Goal: Transaction & Acquisition: Purchase product/service

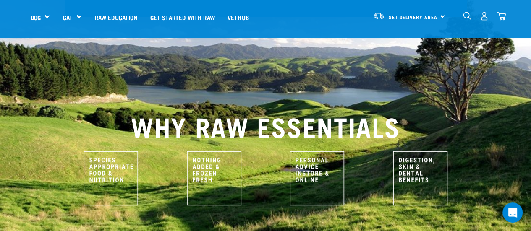
scroll to position [336, 0]
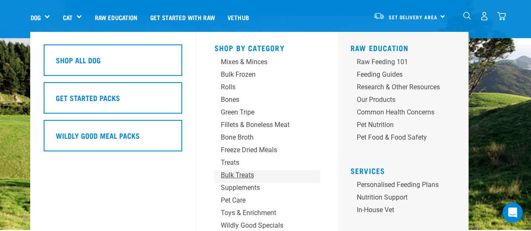
click at [239, 173] on div "Bulk Treats" at bounding box center [260, 175] width 78 height 10
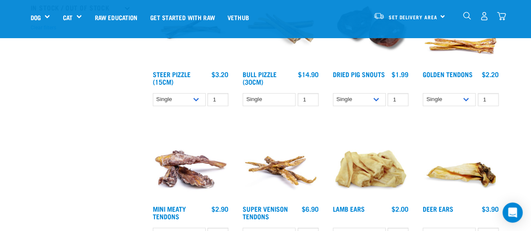
scroll to position [325, 0]
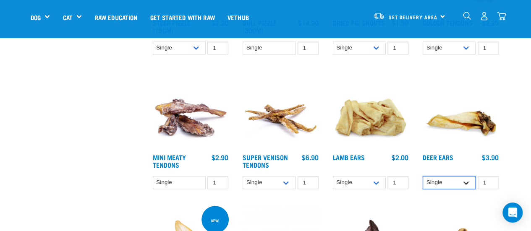
click at [431, 181] on select "Single 3 per pack 10 per pack" at bounding box center [449, 182] width 53 height 13
select select "682021"
click at [423, 176] on select "Single 3 per pack 10 per pack" at bounding box center [449, 182] width 53 height 13
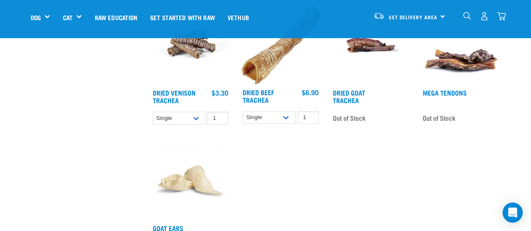
scroll to position [666, 0]
drag, startPoint x: 409, startPoint y: 27, endPoint x: 489, endPoint y: 29, distance: 80.6
click at [489, 29] on div "Set Delivery Area North Island South Island 0" at bounding box center [429, 17] width 152 height 34
click at [485, 22] on div "0" at bounding box center [483, 16] width 43 height 19
click at [484, 17] on img "dropdown navigation" at bounding box center [484, 16] width 9 height 9
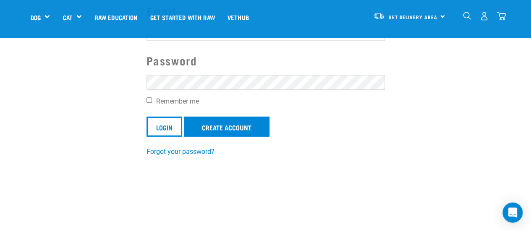
scroll to position [108, 0]
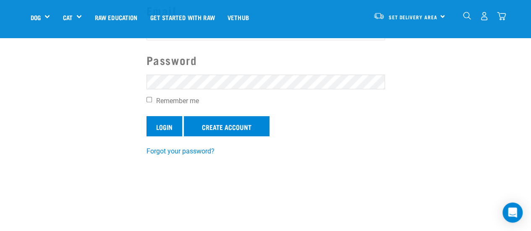
type input "sriramgovind@gmail.com"
click at [160, 129] on input "Login" at bounding box center [164, 126] width 36 height 20
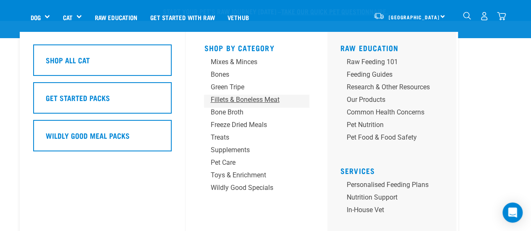
scroll to position [72, 0]
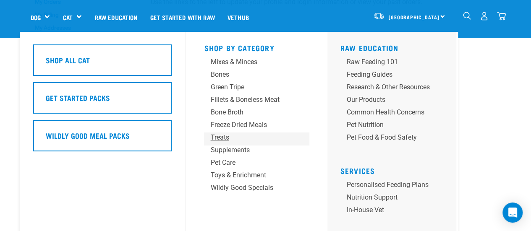
click at [229, 138] on div "Treats" at bounding box center [249, 138] width 78 height 10
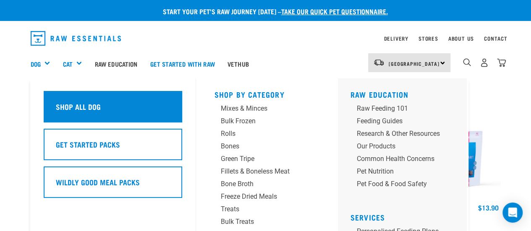
click at [98, 110] on h5 "Shop All Dog" at bounding box center [78, 106] width 45 height 11
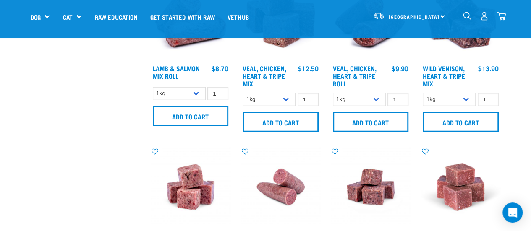
scroll to position [1210, 0]
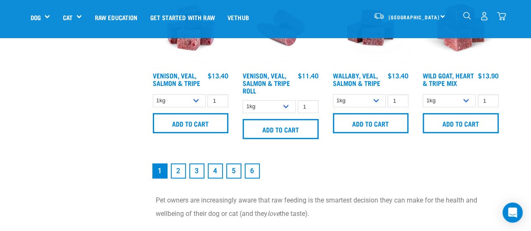
click at [175, 169] on link "2" at bounding box center [178, 171] width 15 height 15
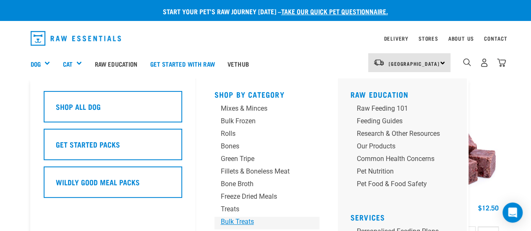
click at [235, 221] on div "Bulk Treats" at bounding box center [260, 222] width 78 height 10
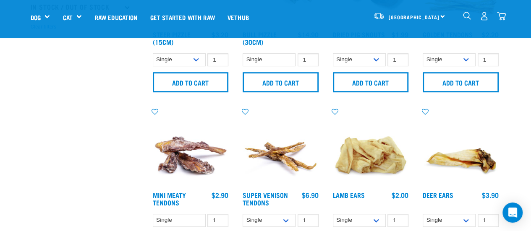
scroll to position [374, 0]
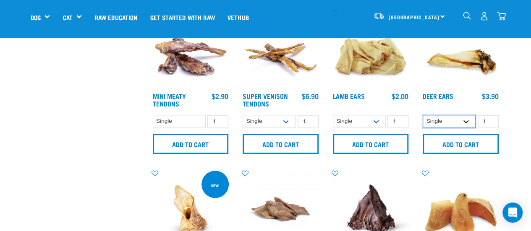
click at [431, 117] on select "Single 3 per pack 10 per pack" at bounding box center [449, 121] width 53 height 13
click at [423, 115] on select "Single 3 per pack 10 per pack" at bounding box center [449, 121] width 53 height 13
drag, startPoint x: 449, startPoint y: 110, endPoint x: 445, endPoint y: 116, distance: 7.2
click at [445, 116] on div "Deer Ears 1" at bounding box center [460, 83] width 90 height 161
click at [445, 116] on select "Single 3 per pack 10 per pack" at bounding box center [449, 121] width 53 height 13
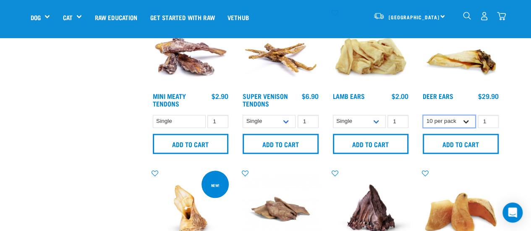
select select "682021"
click at [423, 115] on select "Single 3 per pack 10 per pack" at bounding box center [449, 121] width 53 height 13
click at [437, 161] on div "Deer Ears 1" at bounding box center [460, 83] width 90 height 161
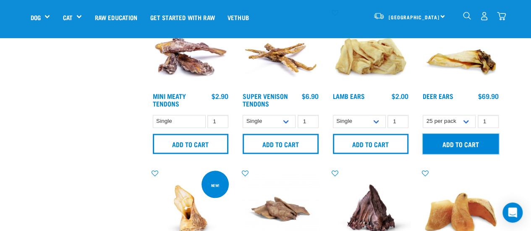
click at [442, 142] on input "Add to cart" at bounding box center [461, 144] width 76 height 20
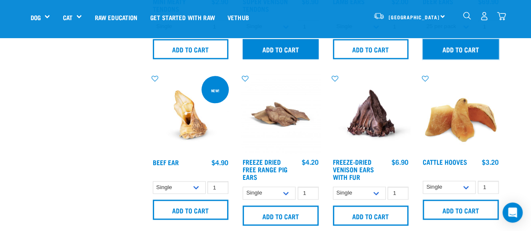
scroll to position [472, 0]
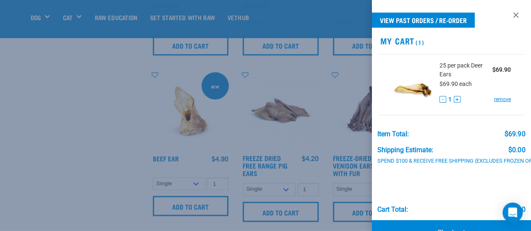
click at [262, 193] on div at bounding box center [265, 115] width 531 height 231
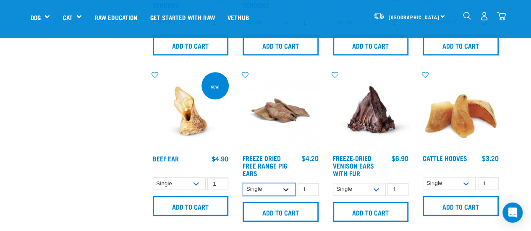
click at [264, 189] on select "Single 10 per pack 25 per pack" at bounding box center [269, 189] width 53 height 13
select select "695498"
click at [243, 183] on select "Single 10 per pack 25 per pack" at bounding box center [269, 189] width 53 height 13
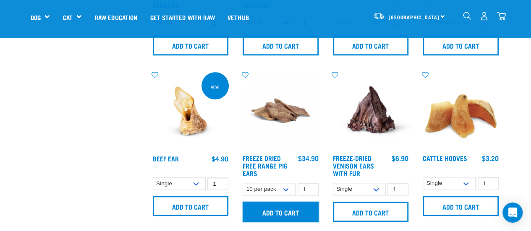
click at [275, 214] on input "Add to cart" at bounding box center [281, 212] width 76 height 20
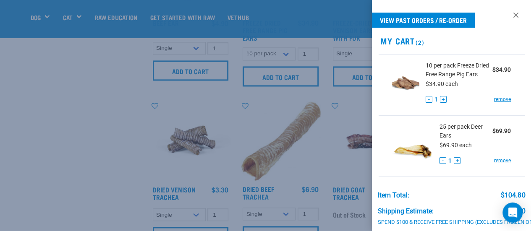
click at [78, 145] on div at bounding box center [265, 115] width 531 height 231
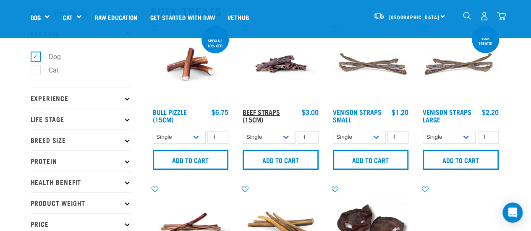
scroll to position [0, 0]
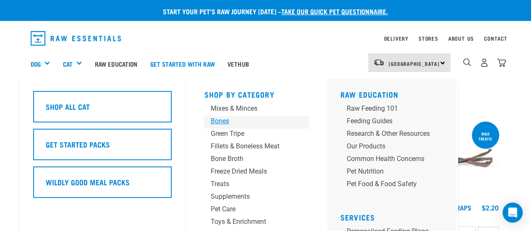
click at [226, 117] on div "Bones" at bounding box center [249, 121] width 78 height 10
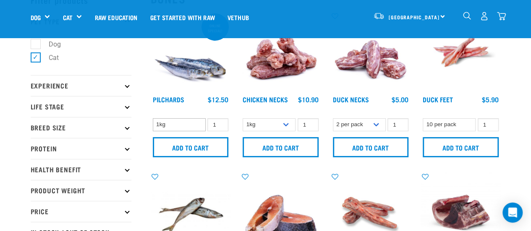
scroll to position [48, 0]
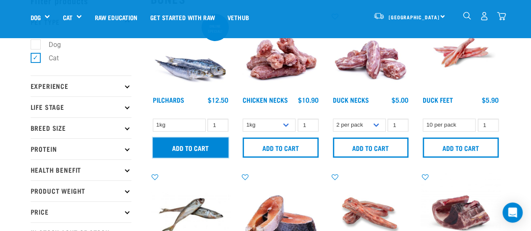
click at [206, 144] on input "Add to cart" at bounding box center [191, 148] width 76 height 20
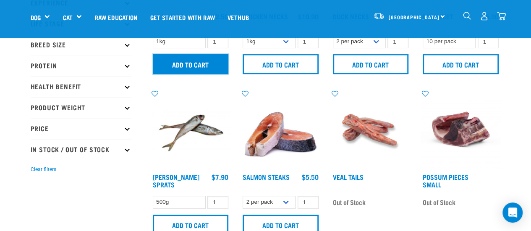
scroll to position [190, 0]
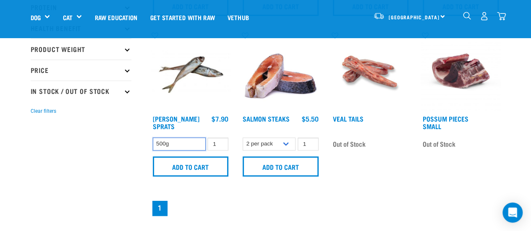
click at [195, 138] on select "500g" at bounding box center [179, 144] width 53 height 13
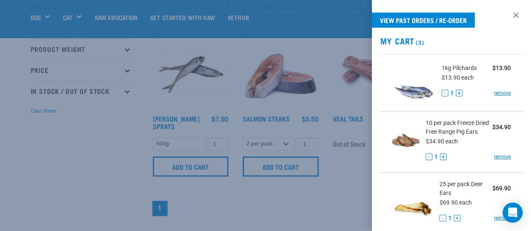
click at [195, 138] on div at bounding box center [265, 115] width 531 height 231
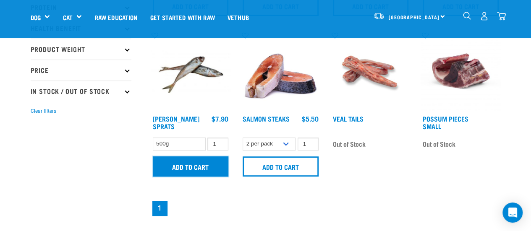
click at [190, 158] on input "Add to cart" at bounding box center [191, 167] width 76 height 20
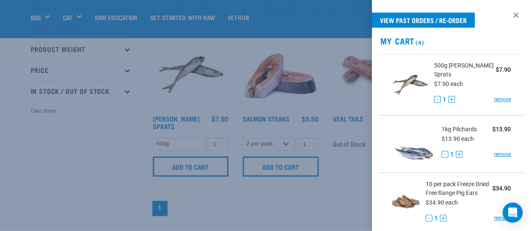
click at [42, 146] on div at bounding box center [265, 115] width 531 height 231
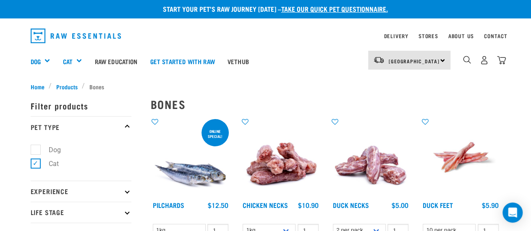
scroll to position [2, 0]
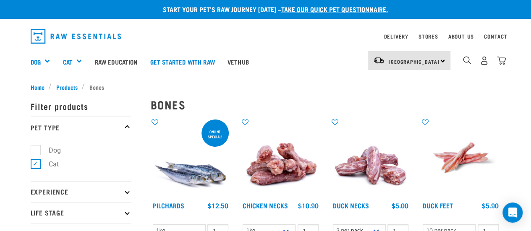
click at [35, 167] on label "Cat" at bounding box center [48, 164] width 27 height 10
click at [34, 165] on input "Cat" at bounding box center [33, 162] width 5 height 5
checkbox input "false"
click at [35, 152] on label "Dog" at bounding box center [49, 150] width 29 height 10
click at [34, 151] on input "Dog" at bounding box center [33, 148] width 5 height 5
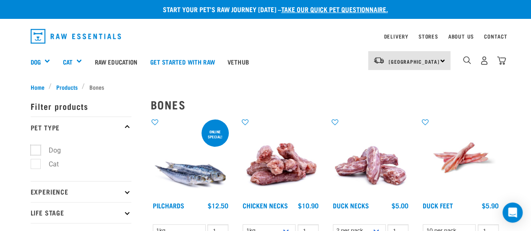
checkbox input "true"
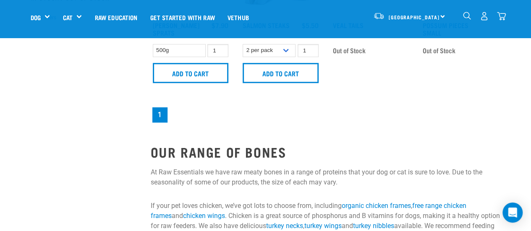
scroll to position [284, 0]
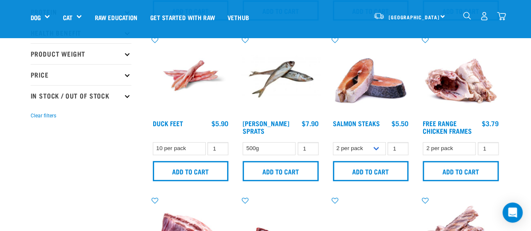
scroll to position [186, 0]
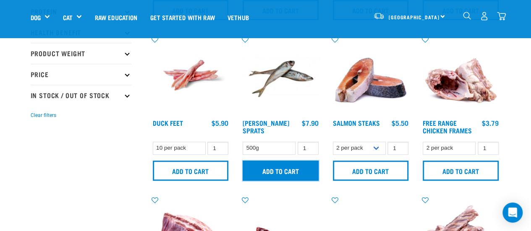
click at [286, 173] on input "Add to cart" at bounding box center [281, 171] width 76 height 20
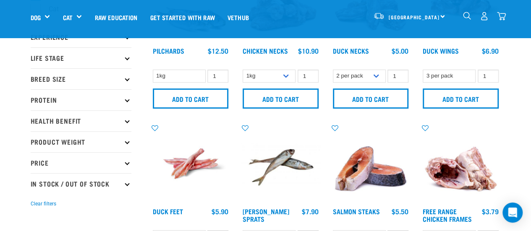
scroll to position [60, 0]
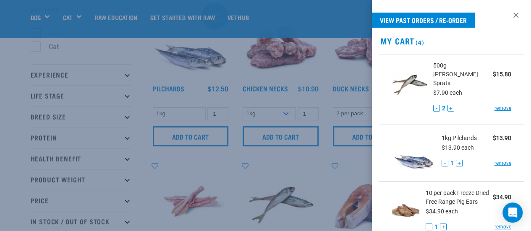
click at [187, 119] on div at bounding box center [265, 115] width 531 height 231
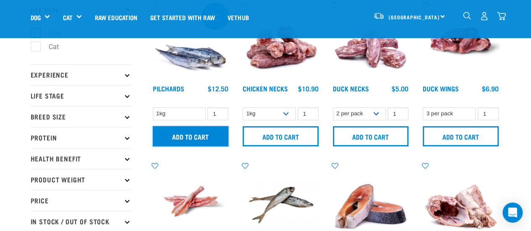
click at [192, 138] on input "Add to cart" at bounding box center [191, 136] width 76 height 20
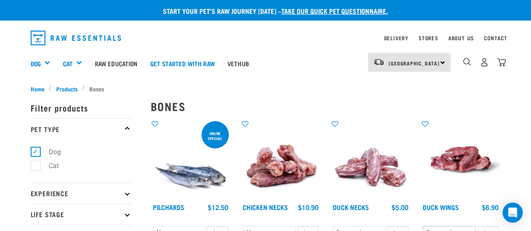
scroll to position [0, 0]
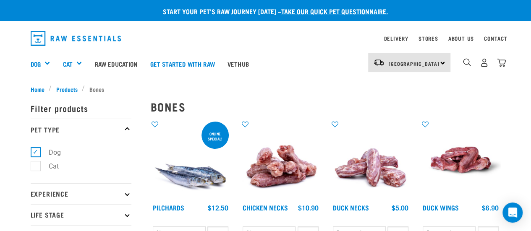
click at [213, 175] on img at bounding box center [191, 160] width 80 height 80
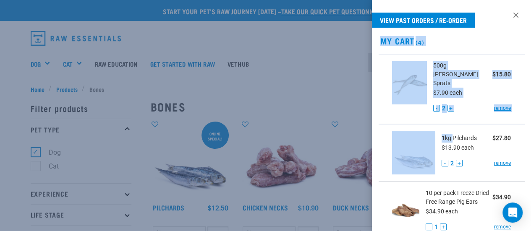
drag, startPoint x: 452, startPoint y: 132, endPoint x: 117, endPoint y: 189, distance: 339.7
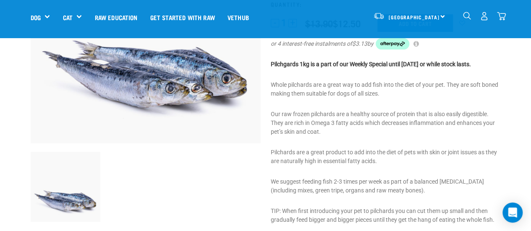
click at [312, 124] on p "Our raw frozen pilchards are a healthy source of protein that is also easily di…" at bounding box center [386, 123] width 230 height 26
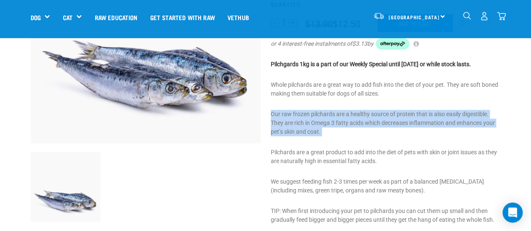
click at [312, 124] on p "Our raw frozen pilchards are a healthy source of protein that is also easily di…" at bounding box center [386, 123] width 230 height 26
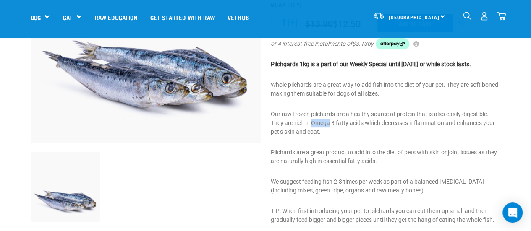
click at [312, 124] on p "Our raw frozen pilchards are a healthy source of protein that is also easily di…" at bounding box center [386, 123] width 230 height 26
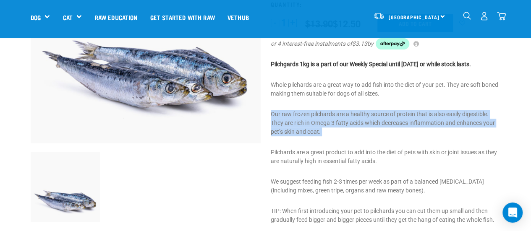
click at [312, 124] on p "Our raw frozen pilchards are a healthy source of protein that is also easily di…" at bounding box center [386, 123] width 230 height 26
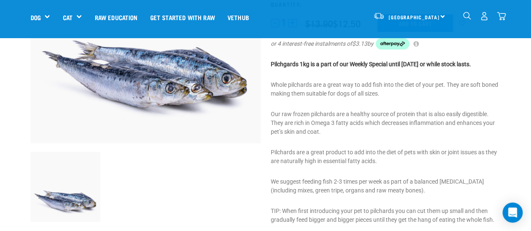
click at [313, 160] on p "Pilchards are a great product to add into the diet of pets with skin or joint i…" at bounding box center [386, 157] width 230 height 18
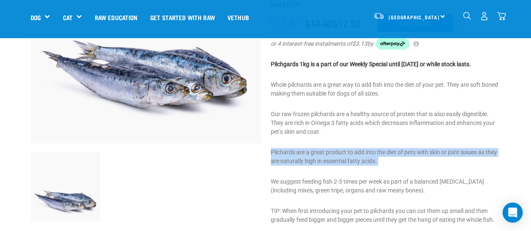
click at [313, 160] on p "Pilchards are a great product to add into the diet of pets with skin or joint i…" at bounding box center [386, 157] width 230 height 18
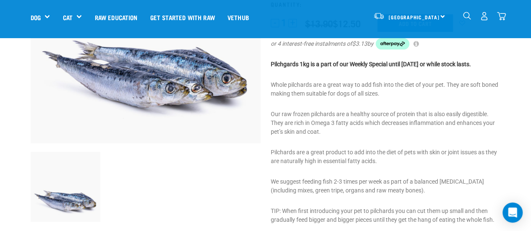
click at [318, 185] on p "We suggest feeding fish 2-3 times per week as part of a balanced [MEDICAL_DATA]…" at bounding box center [386, 187] width 230 height 18
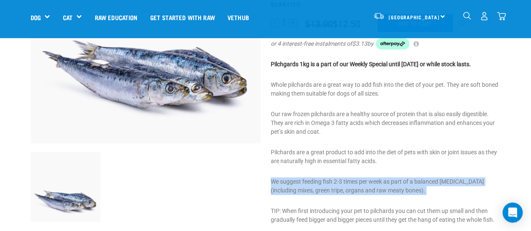
click at [318, 185] on p "We suggest feeding fish 2-3 times per week as part of a balanced [MEDICAL_DATA]…" at bounding box center [386, 187] width 230 height 18
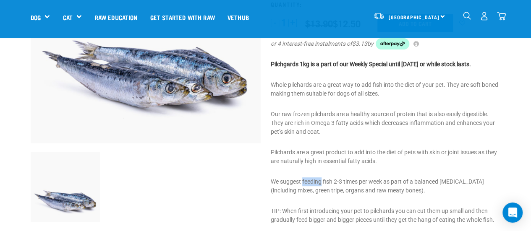
click at [318, 185] on p "We suggest feeding fish 2-3 times per week as part of a balanced [MEDICAL_DATA]…" at bounding box center [386, 187] width 230 height 18
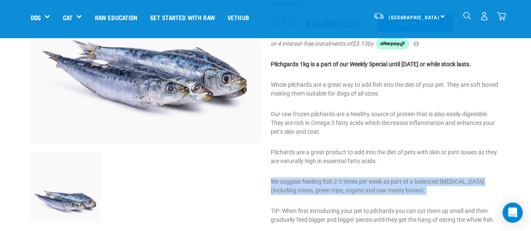
click at [318, 185] on p "We suggest feeding fish 2-3 times per week as part of a balanced [MEDICAL_DATA]…" at bounding box center [386, 187] width 230 height 18
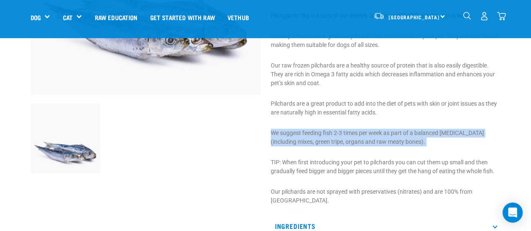
scroll to position [198, 0]
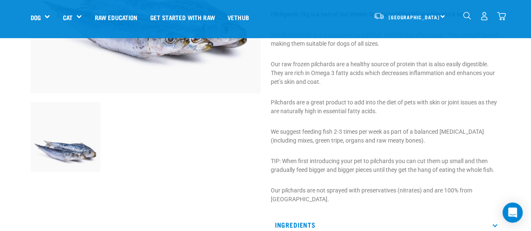
click at [316, 169] on p "TIP: When first introducing your pet to pilchards you can cut them up small and…" at bounding box center [386, 166] width 230 height 18
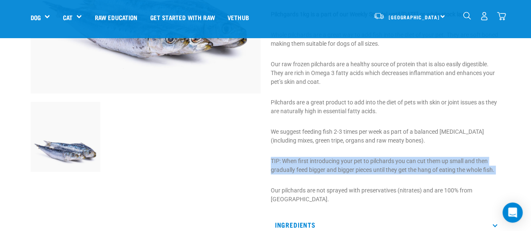
click at [316, 169] on p "TIP: When first introducing your pet to pilchards you can cut them up small and…" at bounding box center [386, 166] width 230 height 18
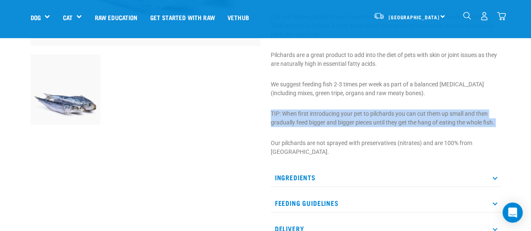
scroll to position [323, 0]
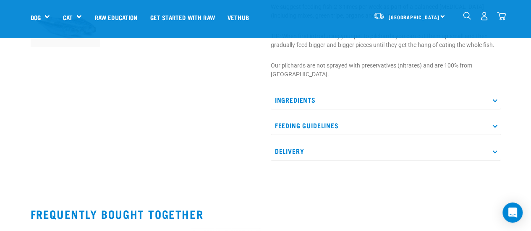
click at [316, 123] on p "Feeding Guidelines" at bounding box center [386, 125] width 230 height 19
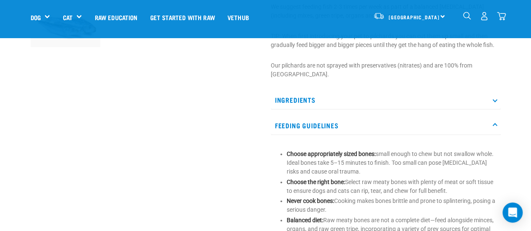
click at [316, 119] on p "Feeding Guidelines" at bounding box center [386, 125] width 230 height 19
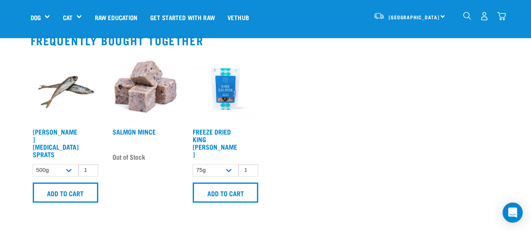
scroll to position [500, 0]
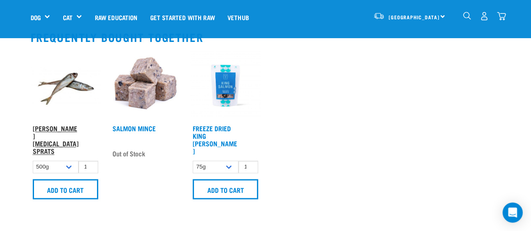
click at [50, 130] on link "[PERSON_NAME][MEDICAL_DATA] Sprats" at bounding box center [56, 139] width 46 height 26
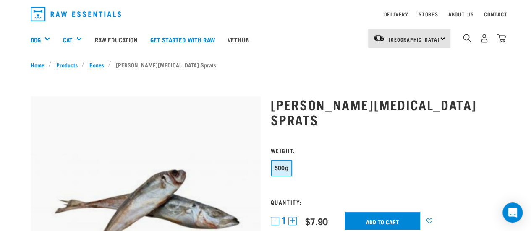
scroll to position [23, 0]
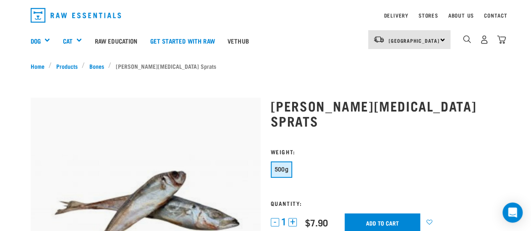
click at [495, 43] on div "6" at bounding box center [483, 39] width 43 height 19
click at [497, 42] on img "dropdown navigation" at bounding box center [501, 39] width 9 height 9
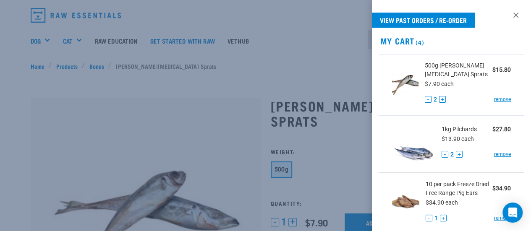
click at [431, 98] on button "-" at bounding box center [428, 99] width 7 height 7
click at [444, 154] on button "-" at bounding box center [444, 154] width 7 height 7
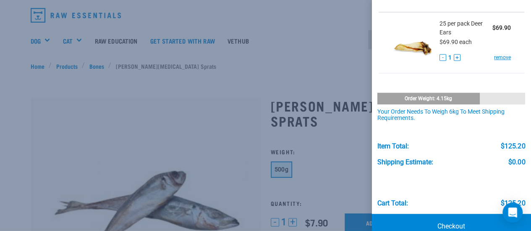
scroll to position [248, 0]
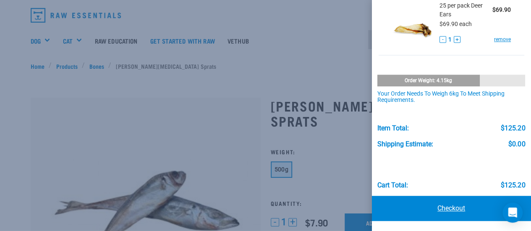
click at [437, 208] on link "Checkout" at bounding box center [451, 208] width 159 height 25
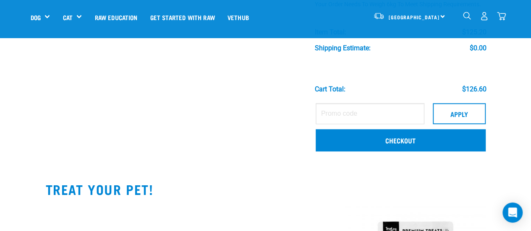
scroll to position [334, 0]
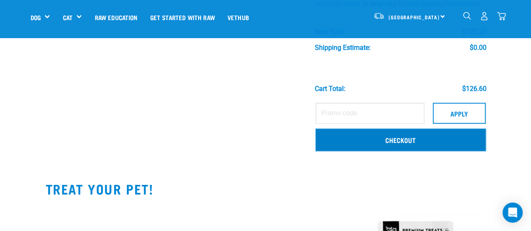
click at [387, 134] on link "Checkout" at bounding box center [401, 140] width 170 height 22
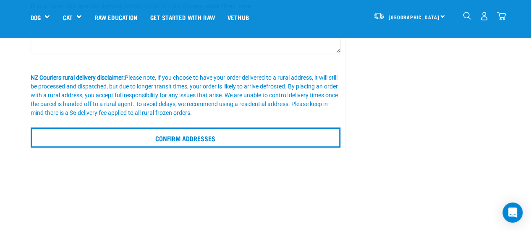
scroll to position [203, 0]
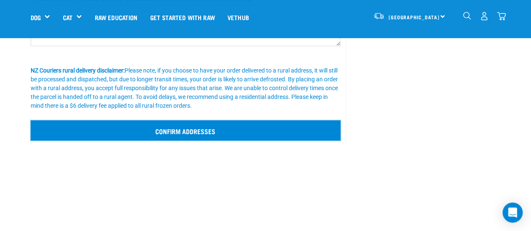
click at [179, 130] on input "Confirm addresses" at bounding box center [186, 130] width 310 height 20
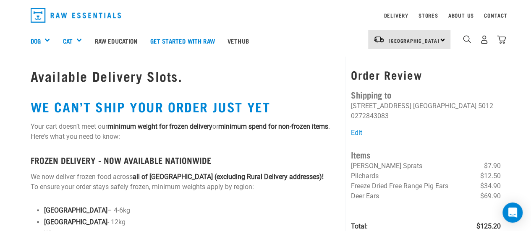
scroll to position [24, 0]
click at [351, 136] on link "Edit" at bounding box center [356, 132] width 11 height 8
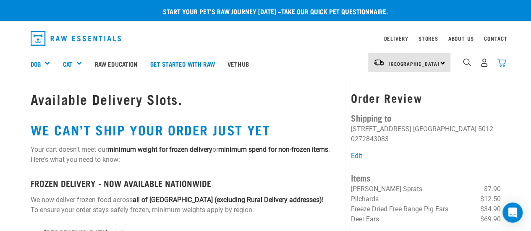
click at [498, 64] on img "dropdown navigation" at bounding box center [501, 62] width 9 height 9
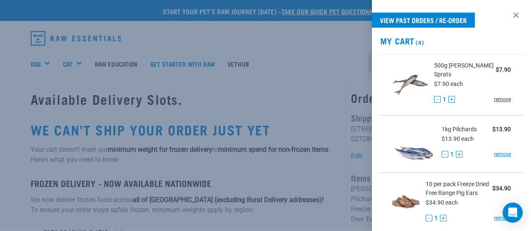
click at [499, 98] on link "remove" at bounding box center [502, 100] width 17 height 8
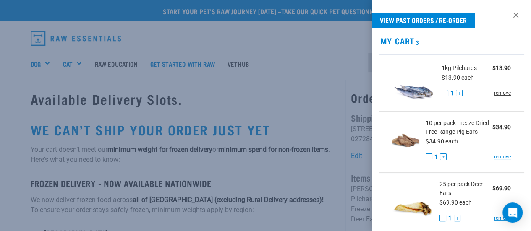
click at [498, 91] on link "remove" at bounding box center [502, 93] width 17 height 8
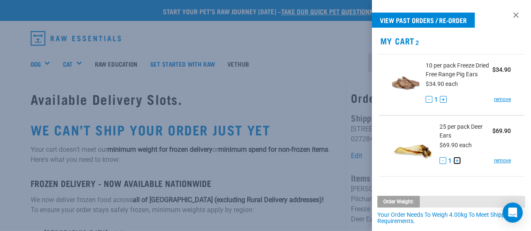
click at [455, 164] on button "+" at bounding box center [457, 160] width 7 height 7
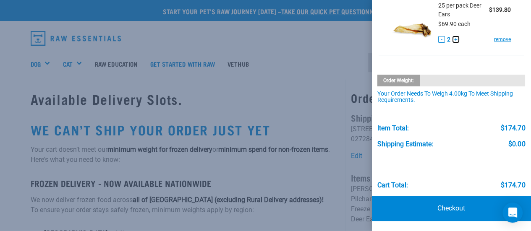
scroll to position [129, 0]
click at [427, 203] on link "Checkout" at bounding box center [451, 208] width 159 height 25
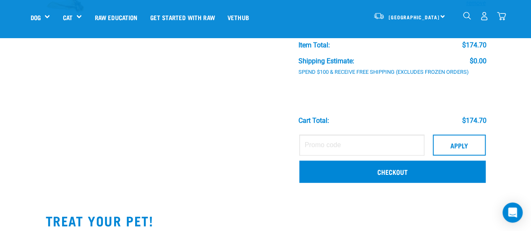
scroll to position [161, 0]
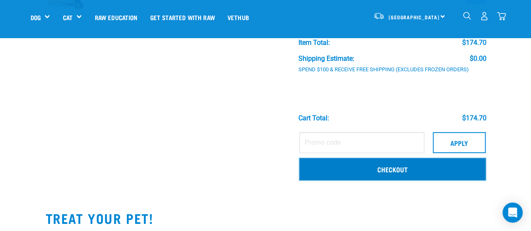
click at [387, 171] on link "Checkout" at bounding box center [392, 169] width 186 height 22
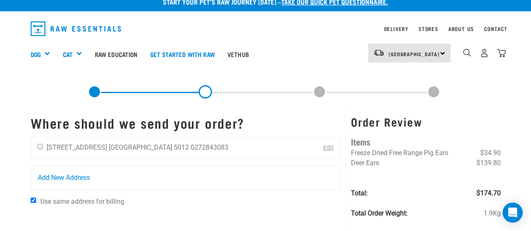
scroll to position [1, 0]
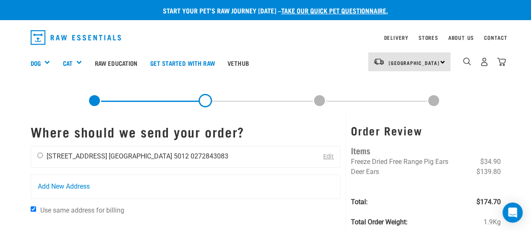
click at [107, 149] on div "[PERSON_NAME] [STREET_ADDRESS] [GEOGRAPHIC_DATA] 5012 0272843083" at bounding box center [133, 156] width 204 height 21
click at [133, 150] on div "[PERSON_NAME] [STREET_ADDRESS] [GEOGRAPHIC_DATA] 5012 0272843083" at bounding box center [133, 156] width 204 height 21
click at [54, 156] on li "[STREET_ADDRESS]" at bounding box center [77, 156] width 60 height 8
click at [38, 154] on input "radio" at bounding box center [39, 155] width 5 height 5
radio input "true"
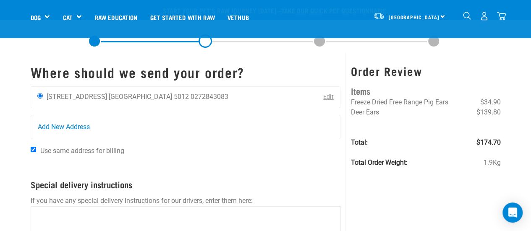
scroll to position [185, 0]
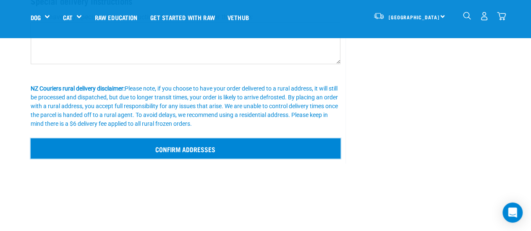
click at [243, 138] on input "Confirm addresses" at bounding box center [186, 148] width 310 height 20
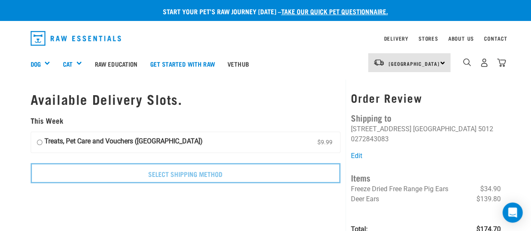
click at [171, 141] on strong "Treats, Pet Care and Vouchers ([GEOGRAPHIC_DATA])" at bounding box center [123, 142] width 158 height 13
click at [42, 141] on input "Treats, Pet Care and Vouchers ([GEOGRAPHIC_DATA]) $9.99" at bounding box center [39, 142] width 5 height 13
radio input "true"
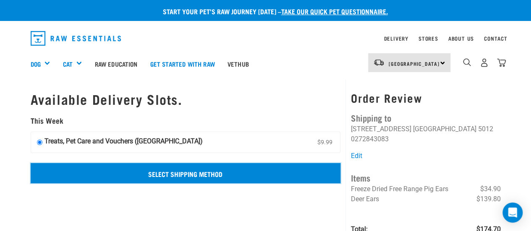
click at [262, 169] on input "Select Shipping Method" at bounding box center [186, 173] width 310 height 20
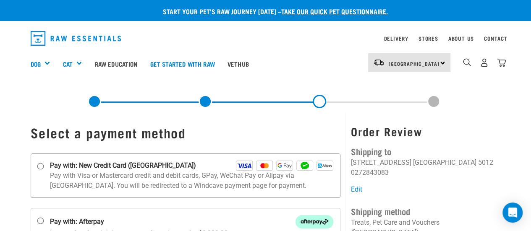
click at [55, 170] on strong "Pay with: New Credit Card ([GEOGRAPHIC_DATA])" at bounding box center [123, 166] width 146 height 10
click at [44, 170] on input "Pay with: New Credit Card ([GEOGRAPHIC_DATA])" at bounding box center [40, 166] width 7 height 7
radio input "true"
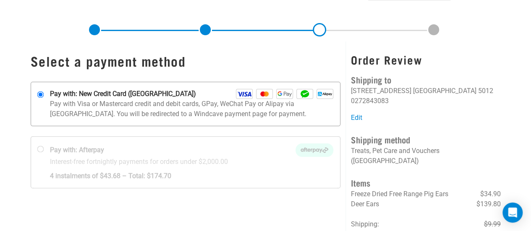
scroll to position [74, 0]
